Goal: Task Accomplishment & Management: Manage account settings

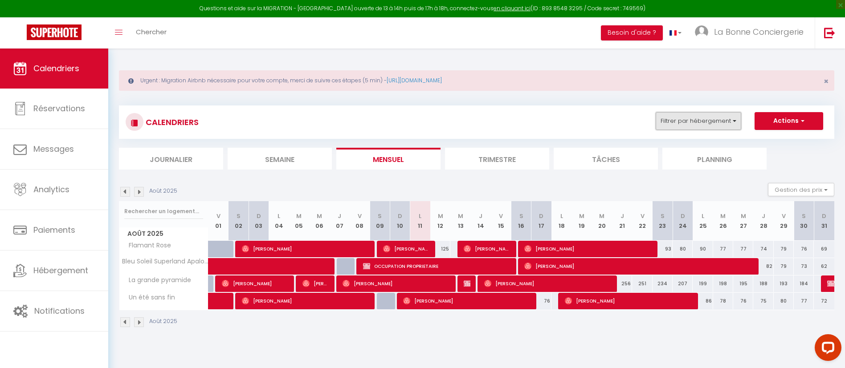
click at [689, 124] on button "Filtrer par hébergement" at bounding box center [699, 121] width 86 height 18
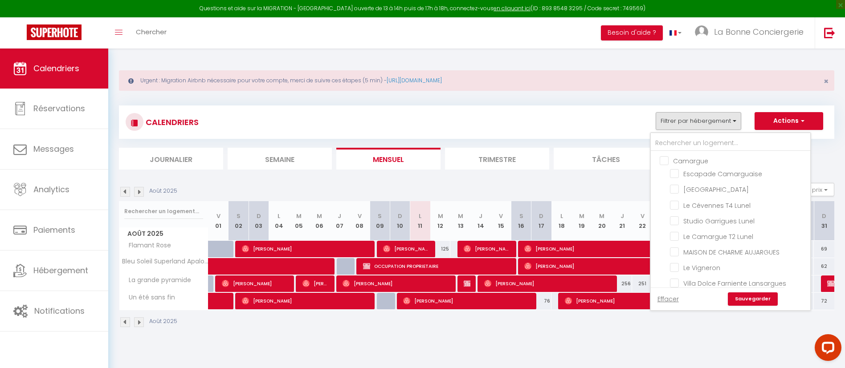
click at [688, 134] on div at bounding box center [730, 142] width 159 height 18
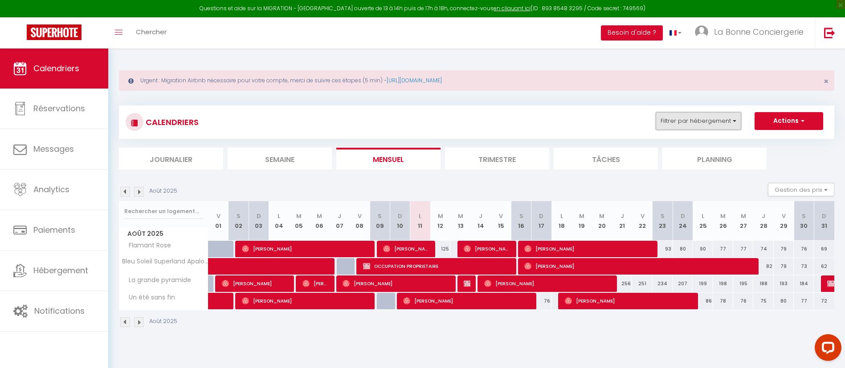
click at [685, 129] on button "Filtrer par hébergement" at bounding box center [699, 121] width 86 height 18
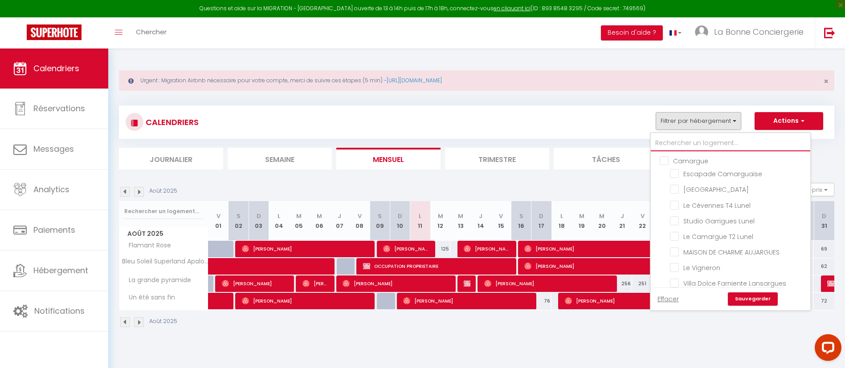
click at [681, 142] on input "text" at bounding box center [730, 143] width 159 height 16
type input "c"
checkbox input "false"
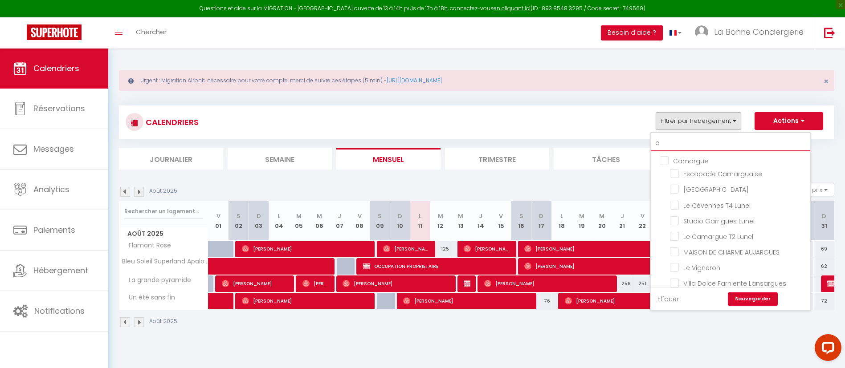
checkbox input "false"
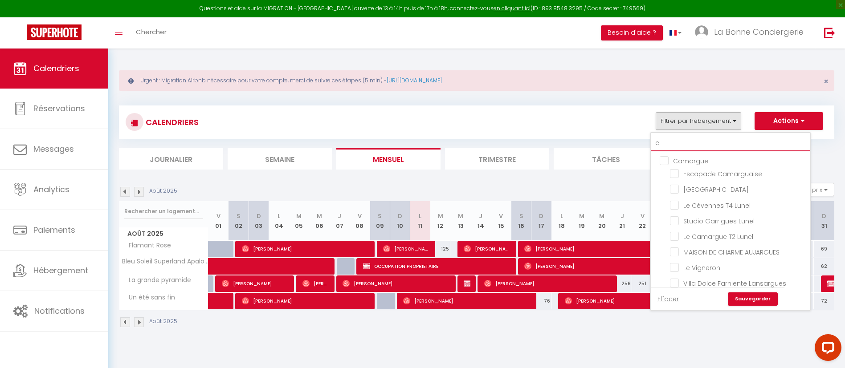
checkbox input "false"
type input "ca"
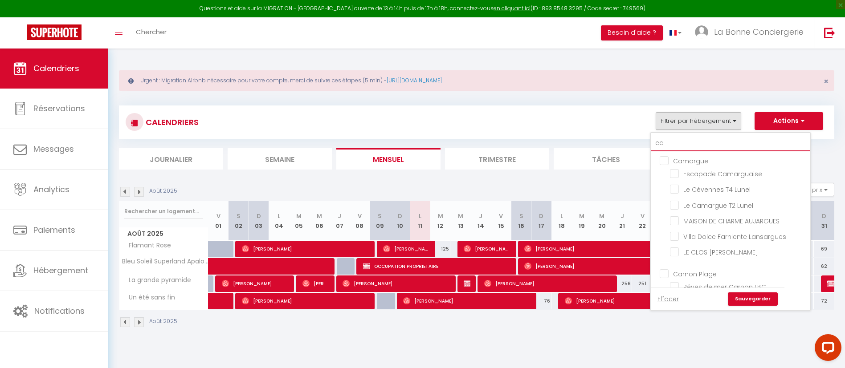
checkbox input "false"
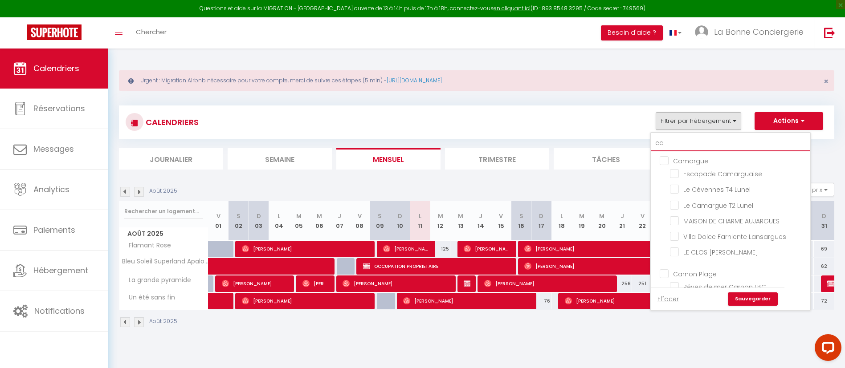
checkbox input "false"
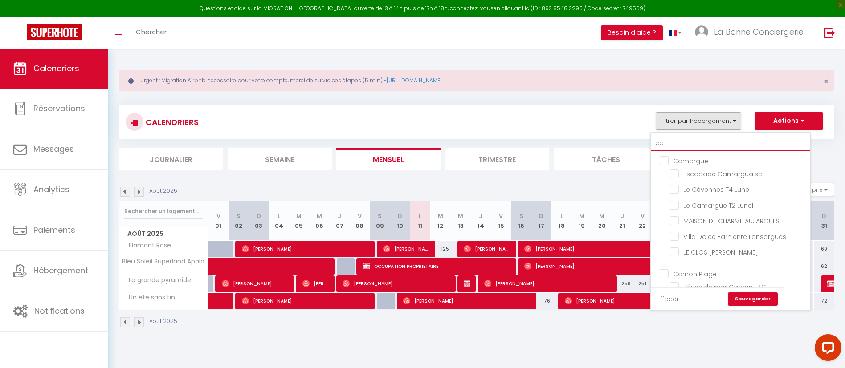
checkbox input "false"
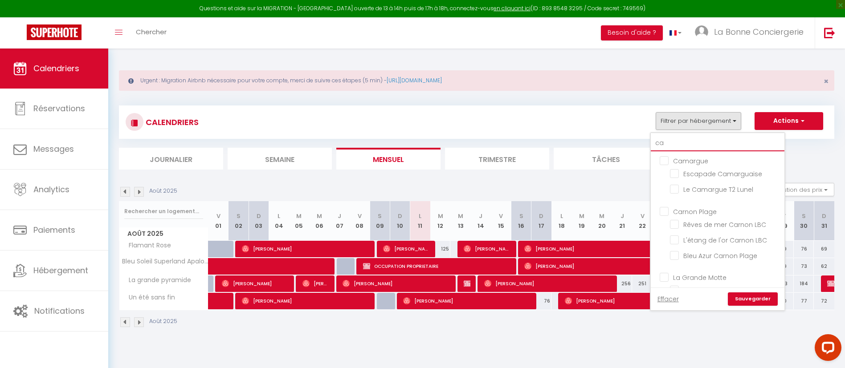
type input "car"
checkbox input "false"
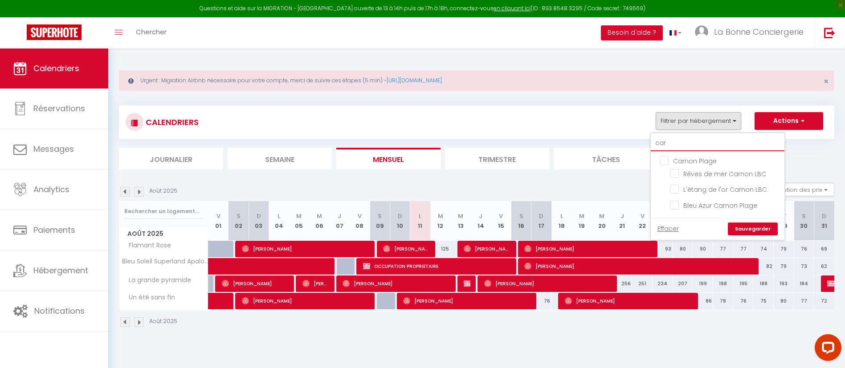
type input "ca"
checkbox input "false"
type input "c"
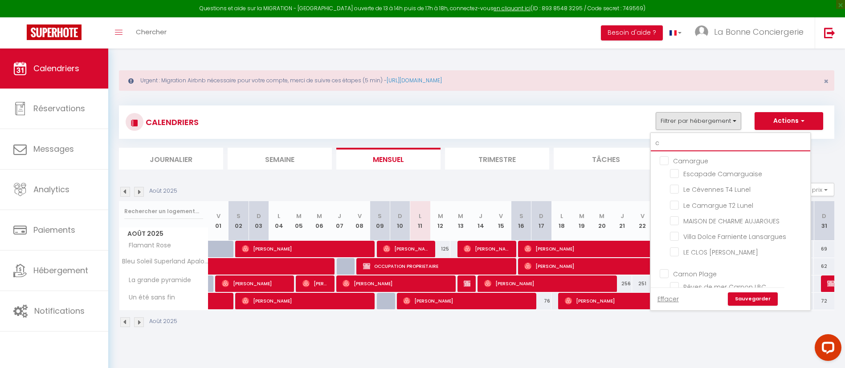
checkbox input "false"
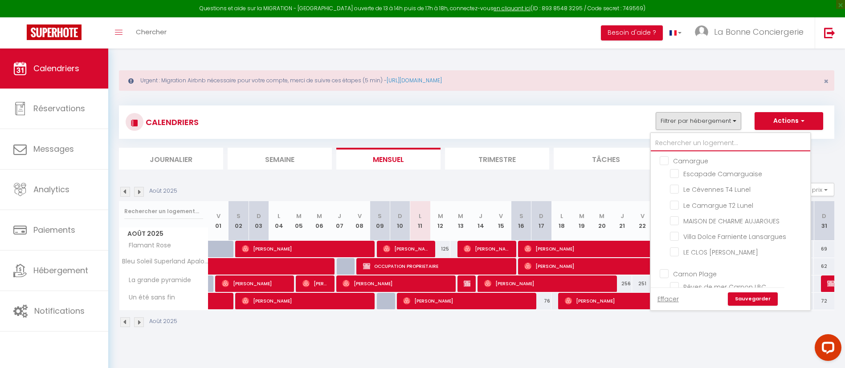
checkbox input "false"
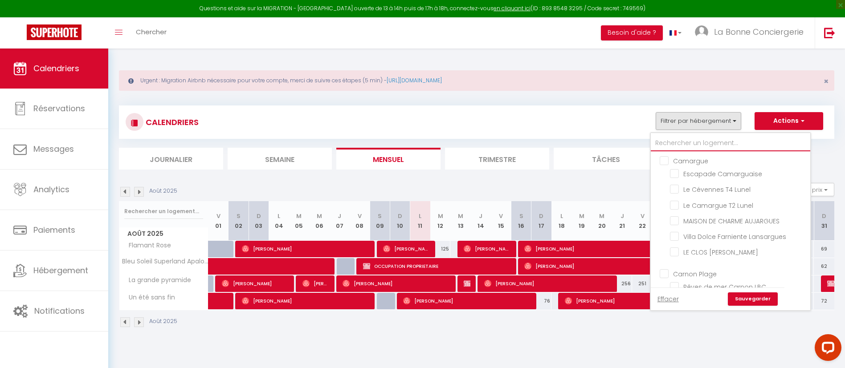
checkbox input "false"
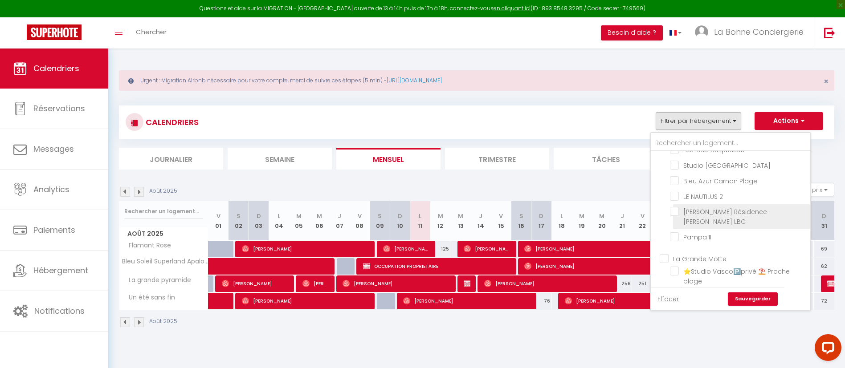
click at [696, 216] on input "[PERSON_NAME] Résidence [PERSON_NAME] LBC" at bounding box center [738, 211] width 137 height 9
checkbox input "true"
checkbox input "false"
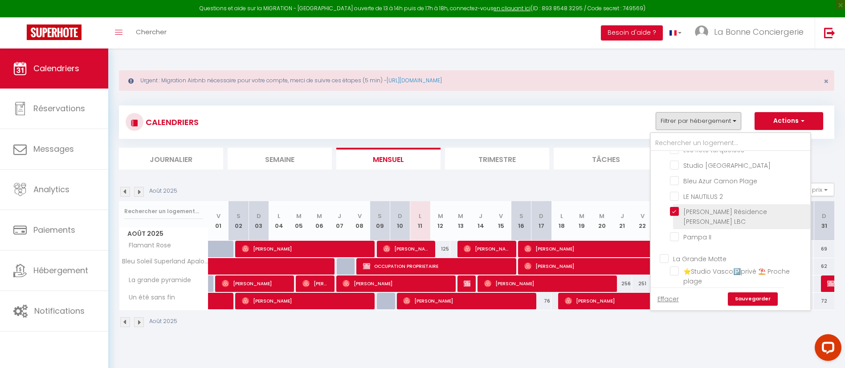
checkbox input "false"
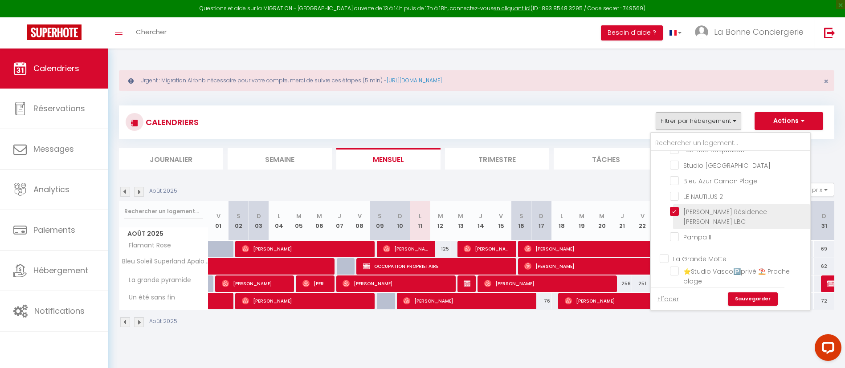
checkbox input "false"
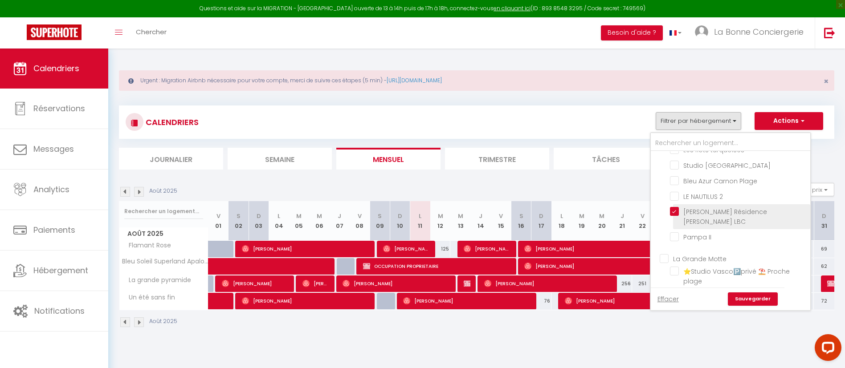
checkbox input "false"
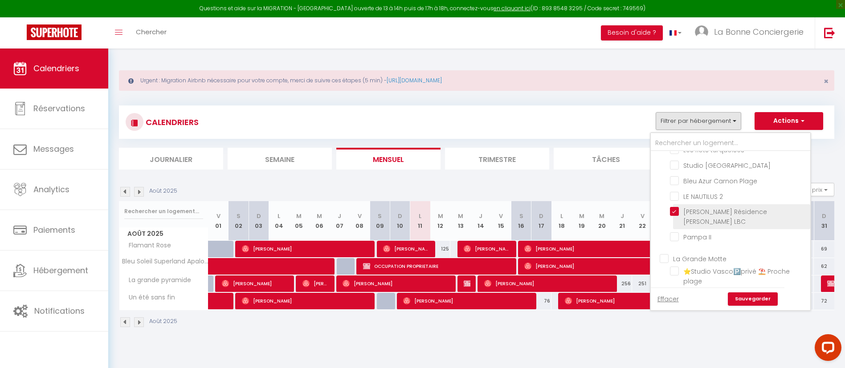
checkbox input "false"
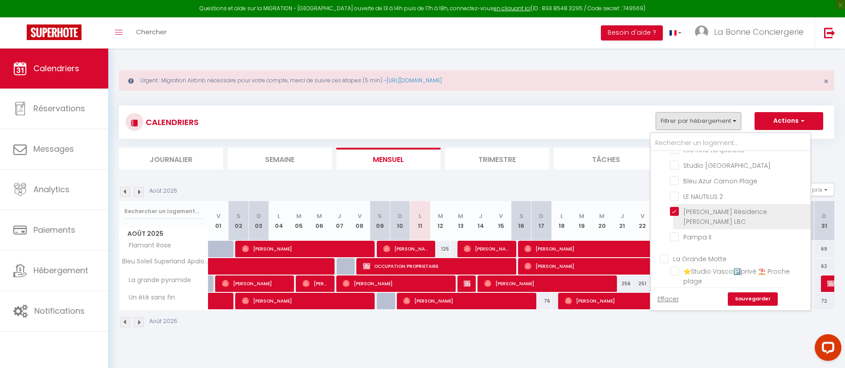
checkbox input "false"
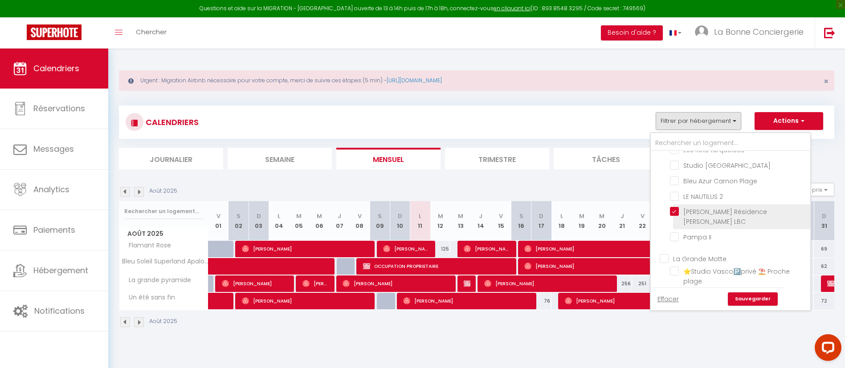
checkbox input "false"
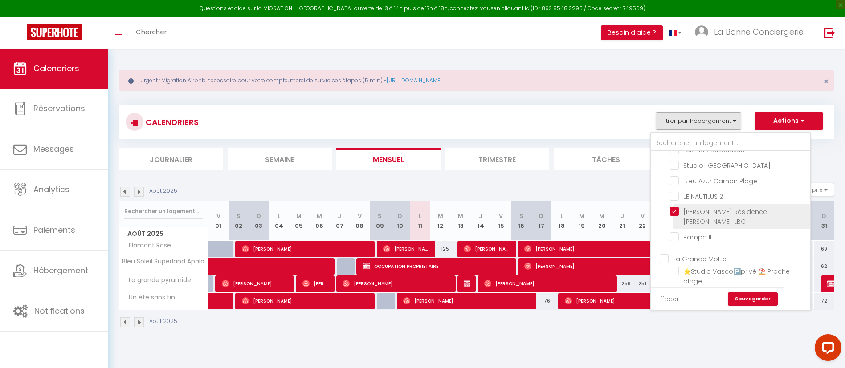
checkbox input "false"
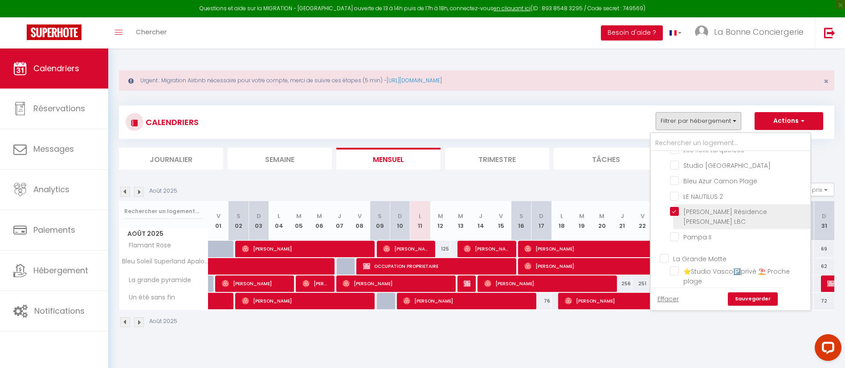
checkbox input "false"
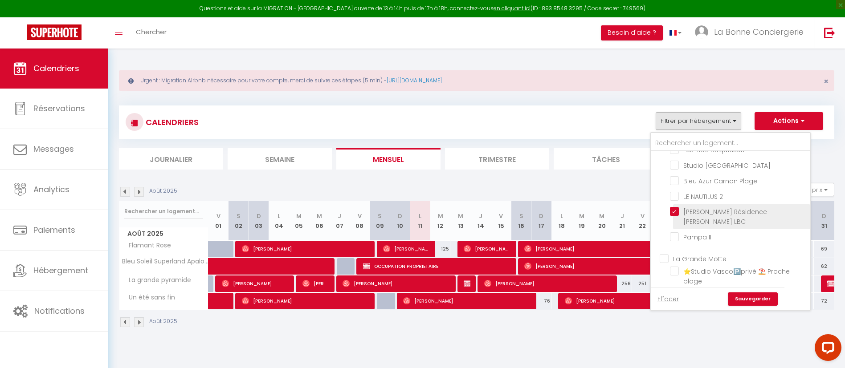
checkbox input "false"
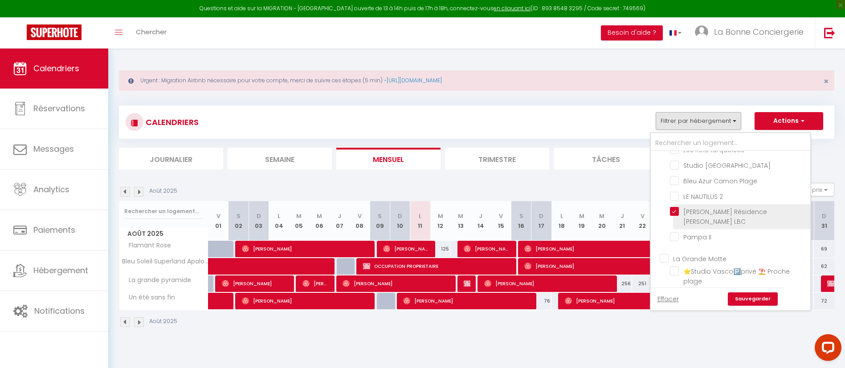
checkbox input "false"
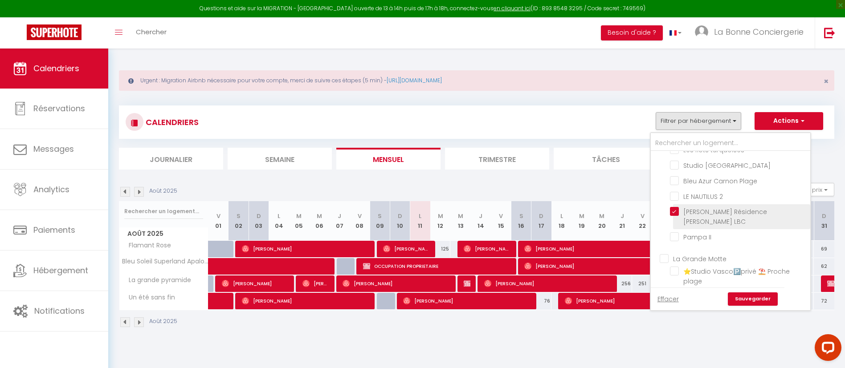
checkbox input "false"
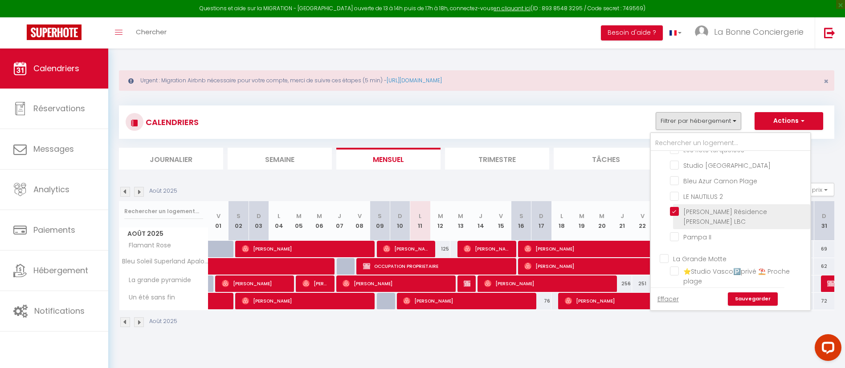
checkbox input "false"
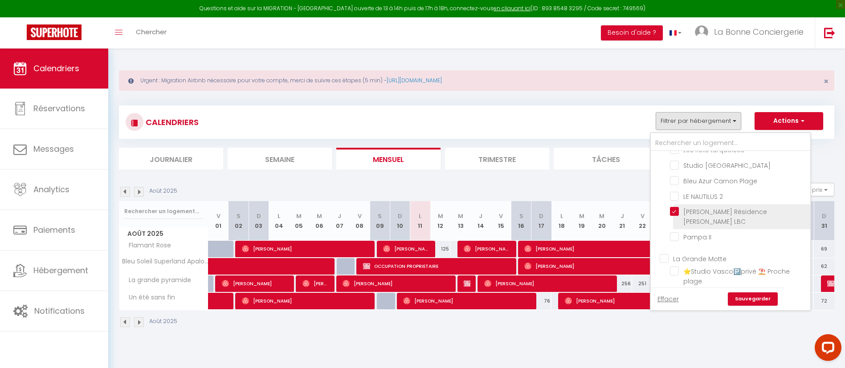
checkbox input "false"
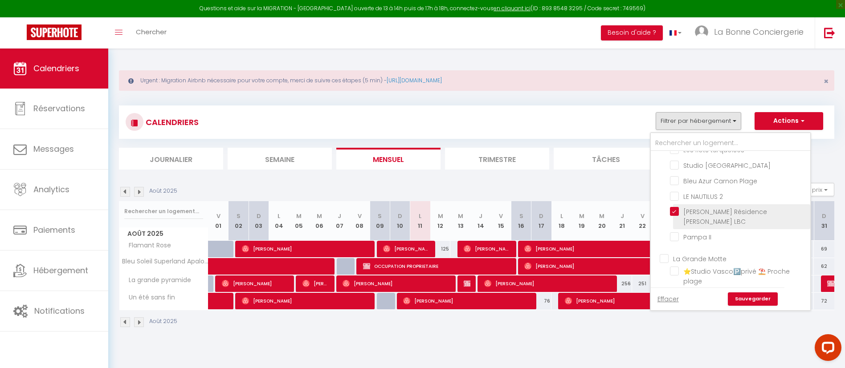
checkbox input "false"
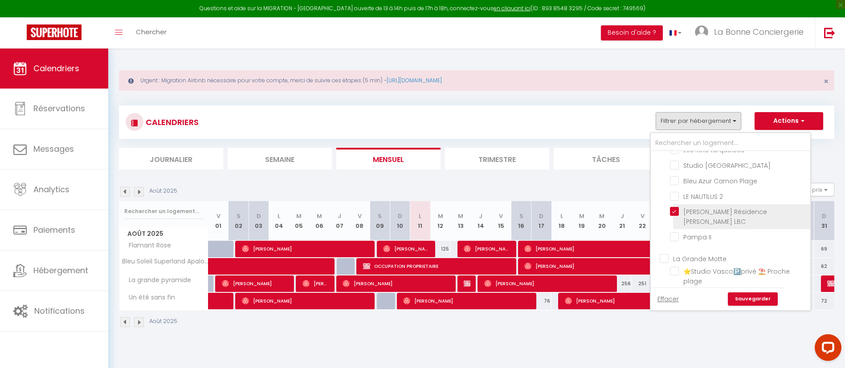
checkbox input "false"
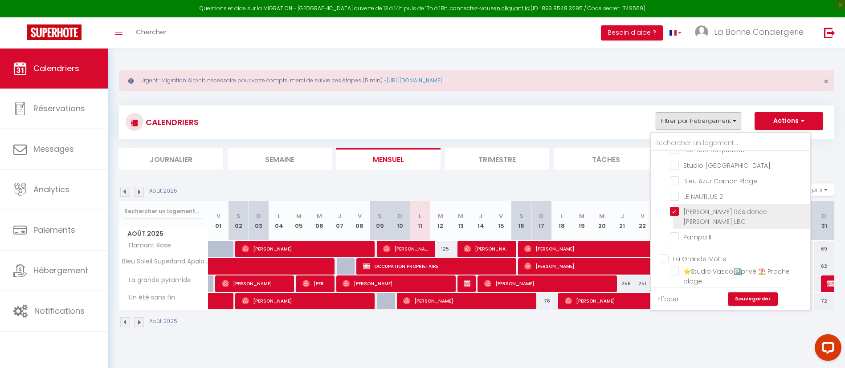
checkbox input "false"
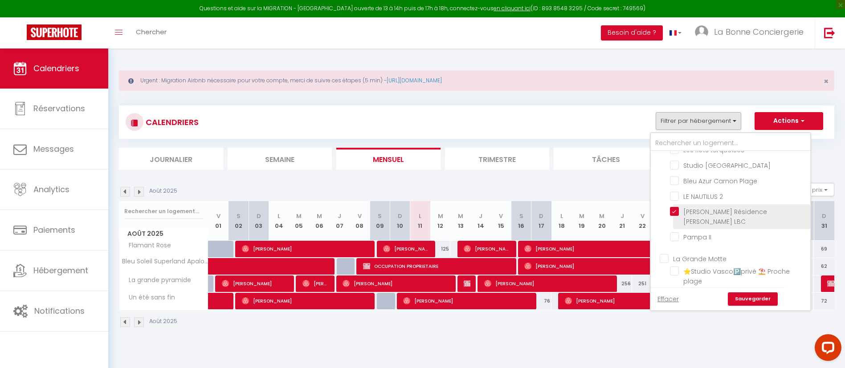
checkbox input "false"
click at [747, 307] on div "Effacer Sauvegarder" at bounding box center [718, 299] width 134 height 23
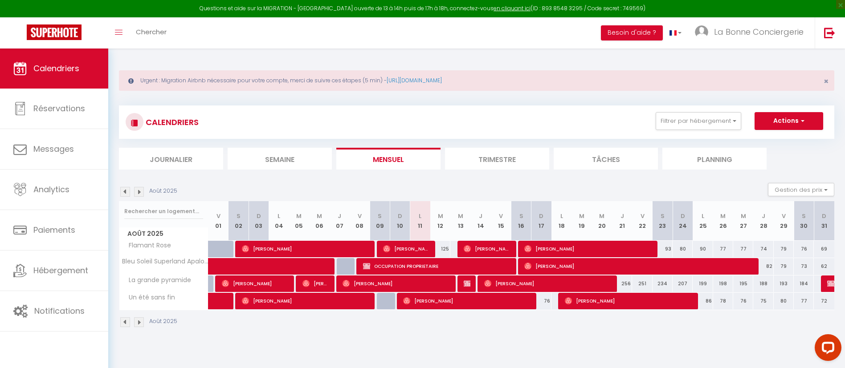
click at [691, 132] on div "CALENDRIERS Filtrer par hébergement Camargue Escapade Camarguaise [GEOGRAPHIC_D…" at bounding box center [477, 122] width 702 height 20
click at [670, 112] on button "Filtrer par hébergement" at bounding box center [699, 121] width 86 height 18
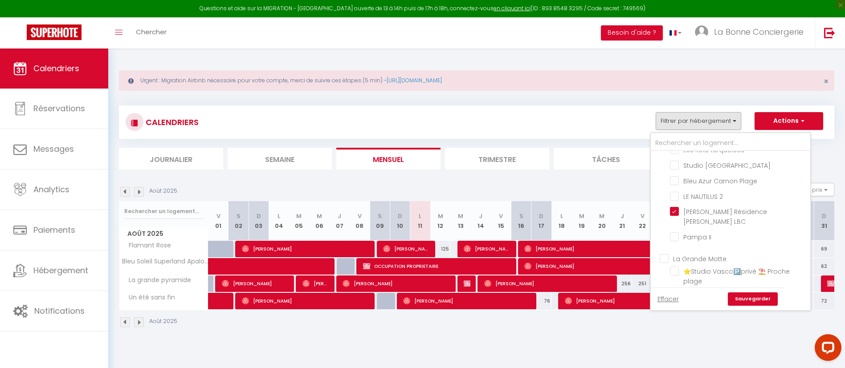
click at [740, 296] on link "Sauvegarder" at bounding box center [753, 299] width 50 height 13
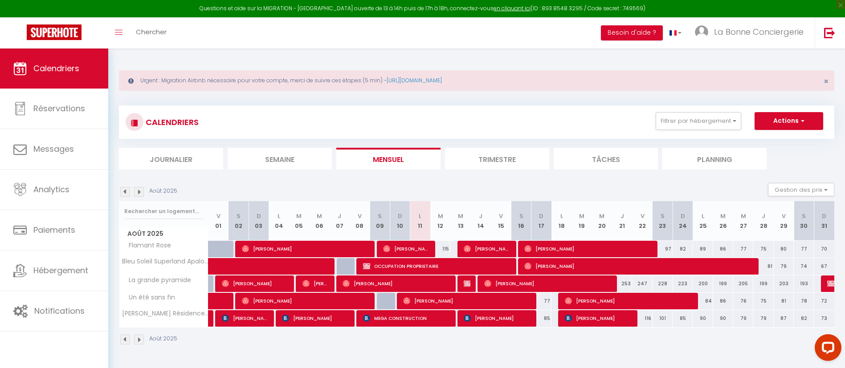
click at [135, 192] on img at bounding box center [139, 192] width 10 height 10
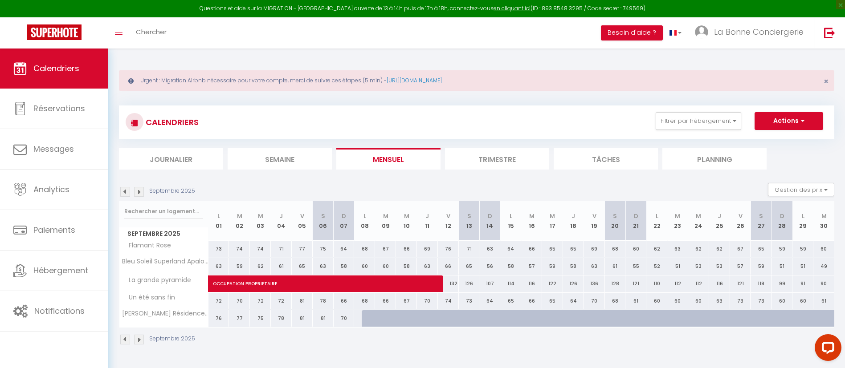
click at [123, 196] on img at bounding box center [125, 192] width 10 height 10
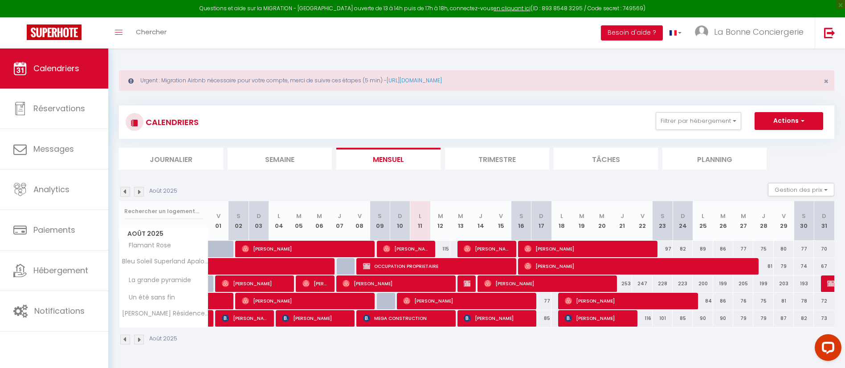
click at [141, 189] on img at bounding box center [139, 192] width 10 height 10
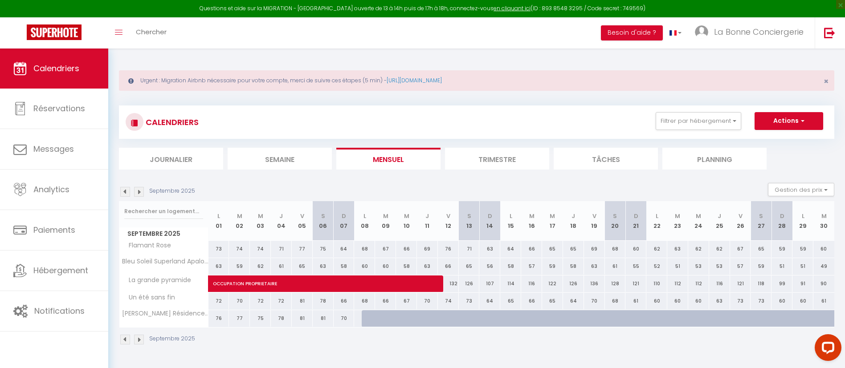
click at [301, 318] on div "81" at bounding box center [302, 318] width 21 height 16
type input "81"
type input "Ven 05 Septembre 2025"
type input "Sam 06 Septembre 2025"
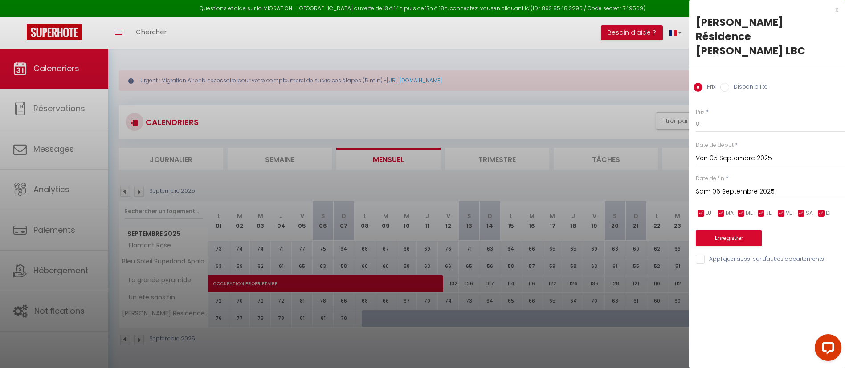
click at [727, 83] on input "Disponibilité" at bounding box center [724, 87] width 9 height 9
radio input "true"
radio input "false"
click at [717, 154] on input "Ven 05 Septembre 2025" at bounding box center [770, 160] width 149 height 12
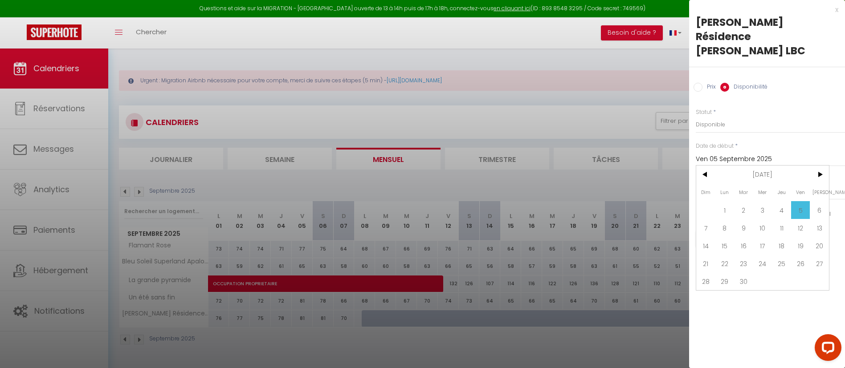
click at [795, 201] on span "5" at bounding box center [800, 210] width 19 height 18
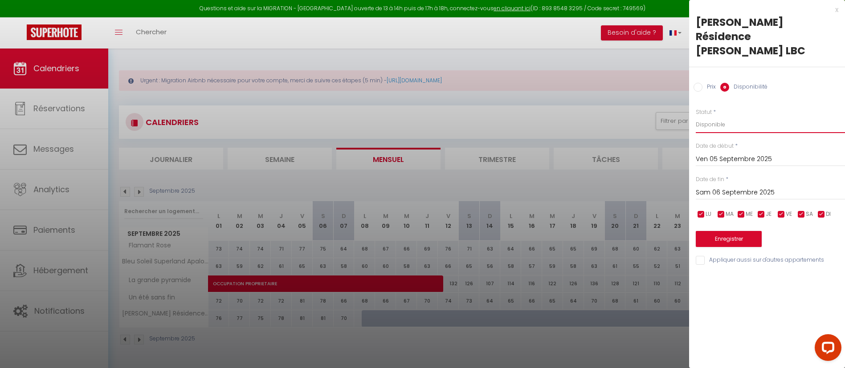
click at [748, 116] on select "Disponible Indisponible" at bounding box center [770, 124] width 149 height 17
select select "0"
click at [696, 116] on select "Disponible Indisponible" at bounding box center [770, 124] width 149 height 17
click at [727, 187] on input "Sam 06 Septembre 2025" at bounding box center [770, 193] width 149 height 12
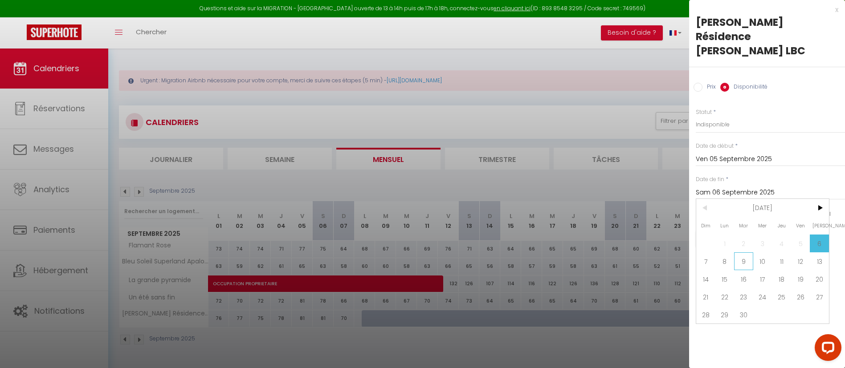
click at [739, 253] on span "9" at bounding box center [743, 262] width 19 height 18
type input "[DATE]"
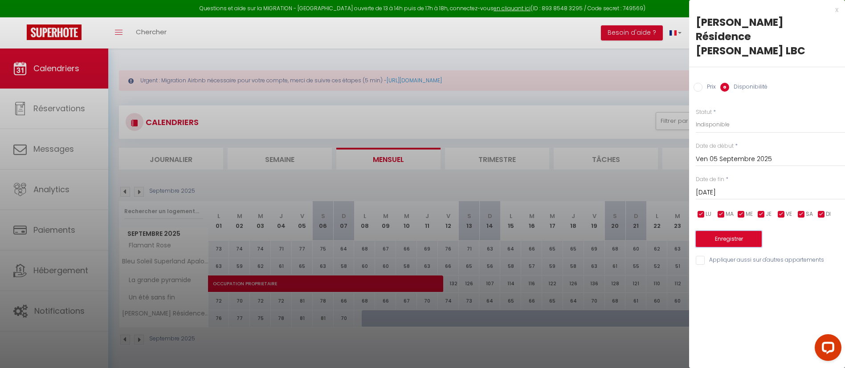
click at [717, 231] on button "Enregistrer" at bounding box center [729, 239] width 66 height 16
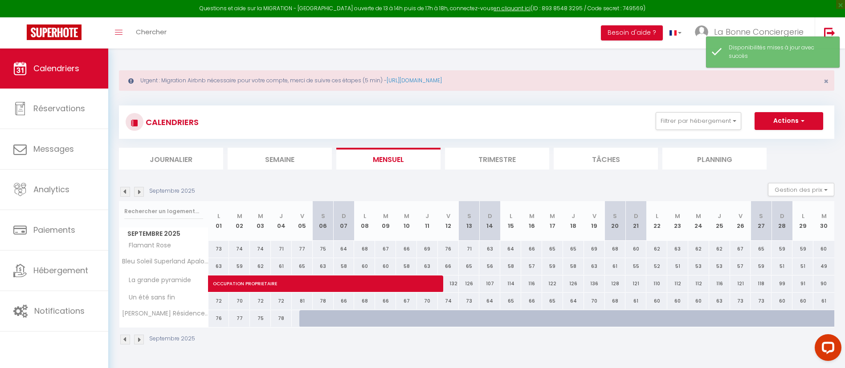
click at [126, 193] on img at bounding box center [125, 192] width 10 height 10
